Goal: Task Accomplishment & Management: Complete application form

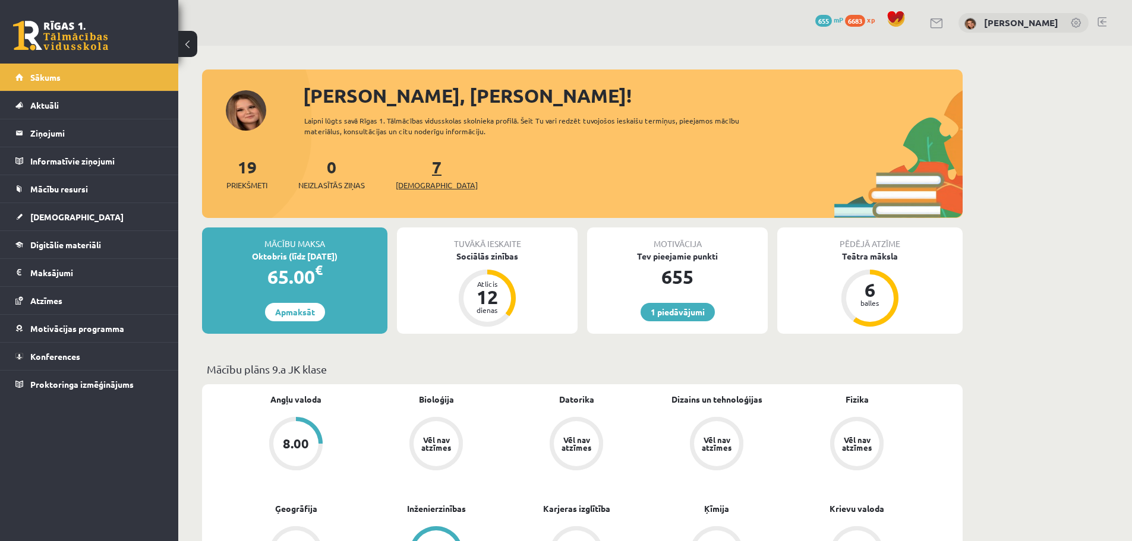
click at [418, 168] on link "7 Ieskaites" at bounding box center [437, 173] width 82 height 35
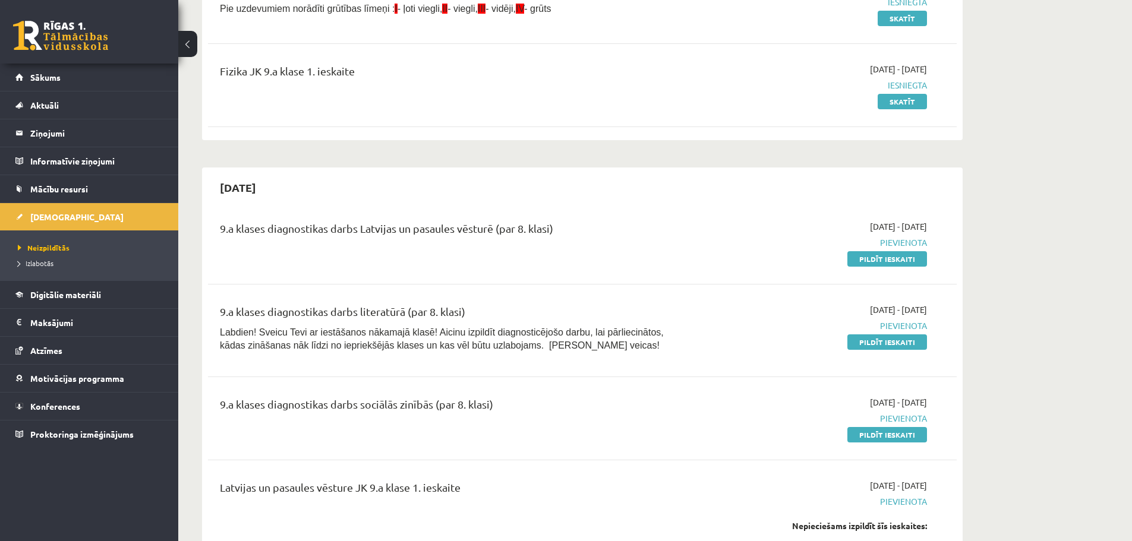
scroll to position [357, 0]
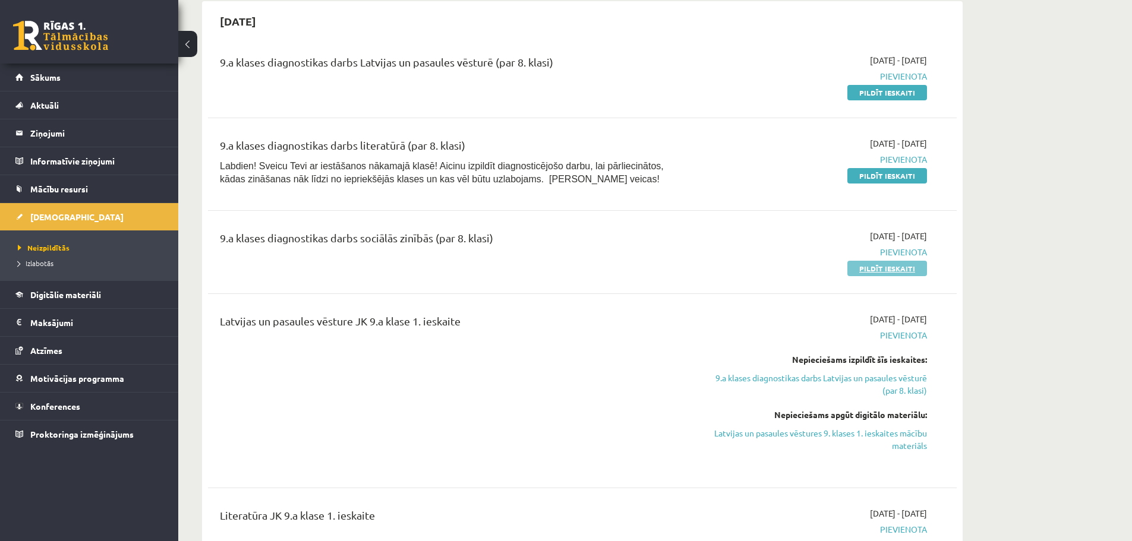
click at [878, 267] on link "Pildīt ieskaiti" at bounding box center [887, 268] width 80 height 15
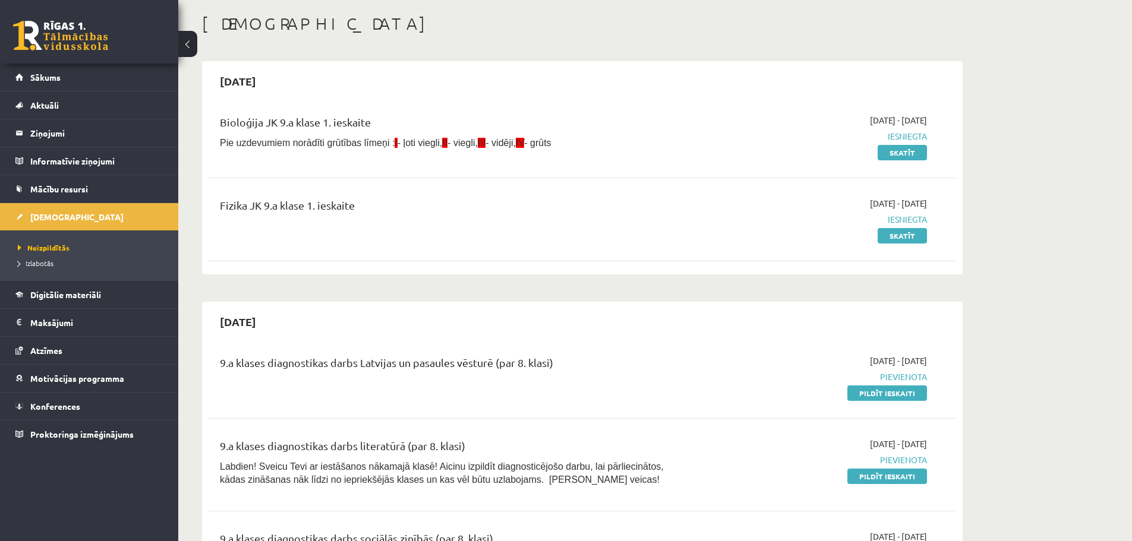
scroll to position [0, 0]
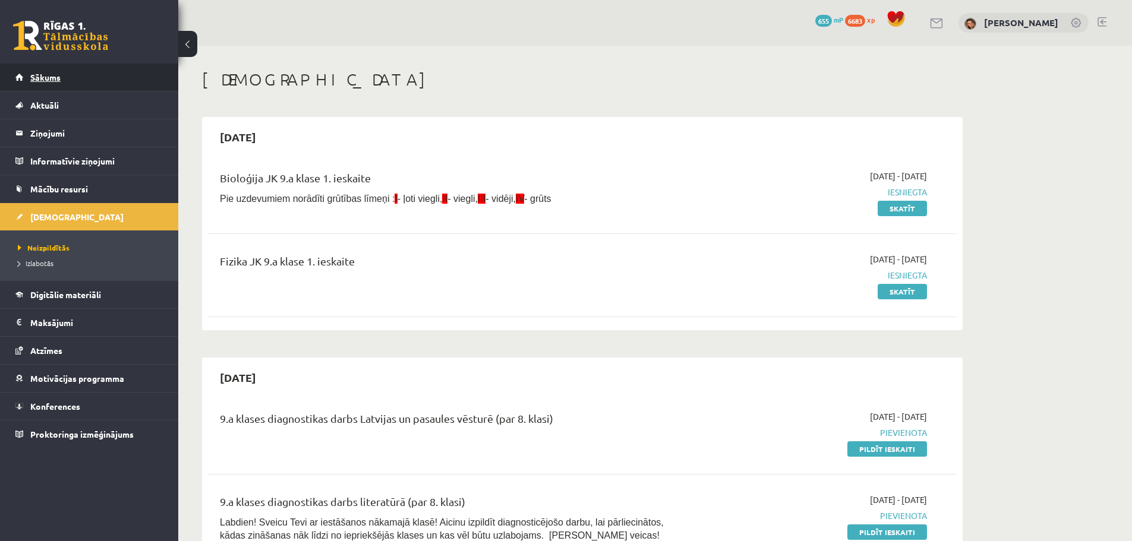
click at [58, 80] on span "Sākums" at bounding box center [45, 77] width 30 height 11
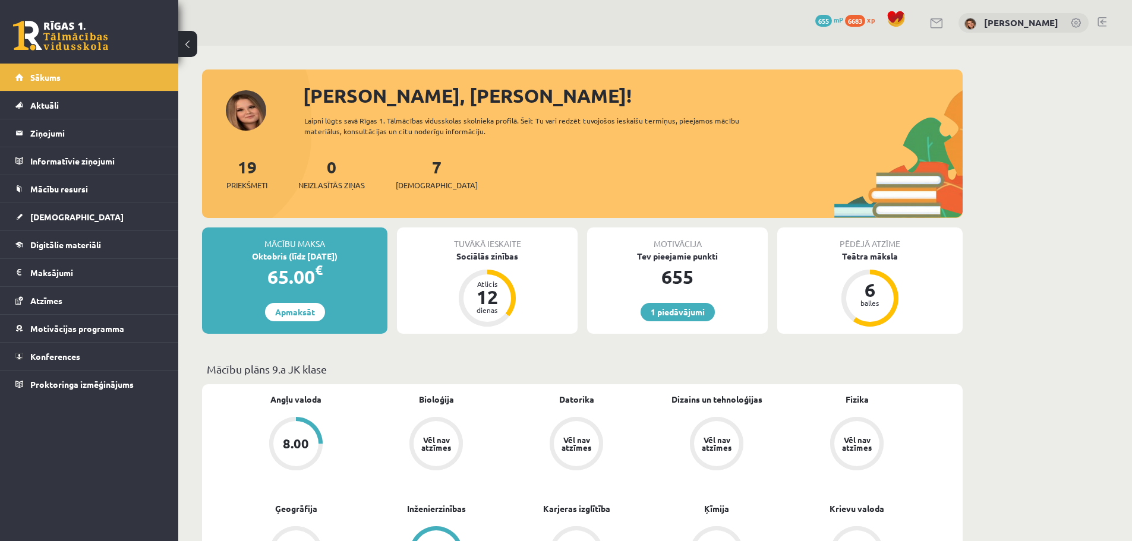
drag, startPoint x: 1067, startPoint y: 104, endPoint x: 1058, endPoint y: 105, distance: 9.0
click at [74, 83] on link "Sākums" at bounding box center [89, 77] width 148 height 27
